Goal: Task Accomplishment & Management: Use online tool/utility

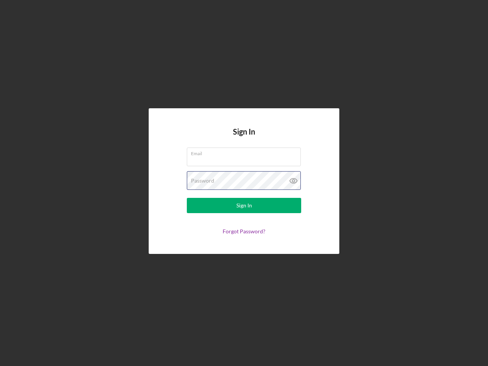
click at [244, 183] on div "Password" at bounding box center [244, 180] width 114 height 19
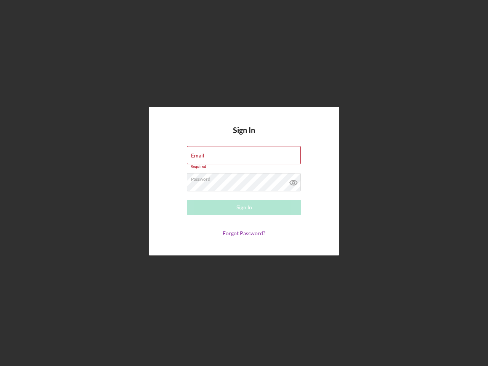
click at [294, 181] on icon at bounding box center [293, 182] width 19 height 19
